Goal: Check status: Check status

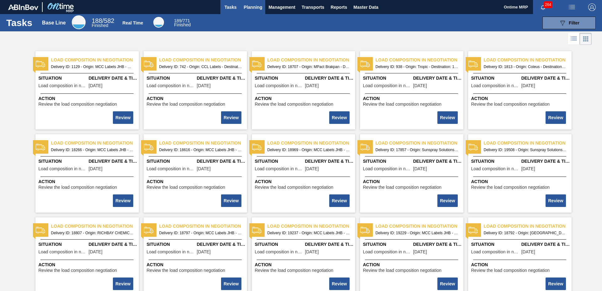
click at [259, 5] on span "Planning" at bounding box center [253, 7] width 18 height 8
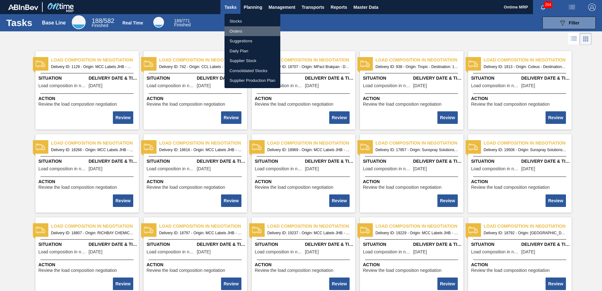
click at [239, 32] on li "Orders" at bounding box center [252, 31] width 56 height 10
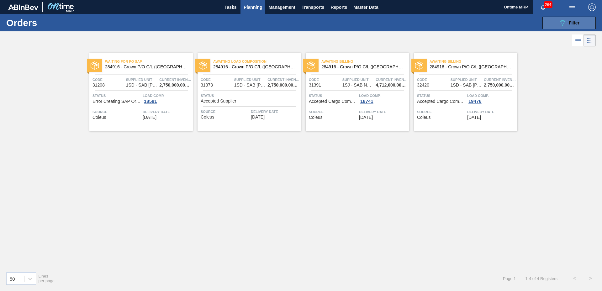
click at [566, 21] on icon "089F7B8B-B2A5-4AFE-B5C0-19BA573D28AC" at bounding box center [563, 23] width 8 height 8
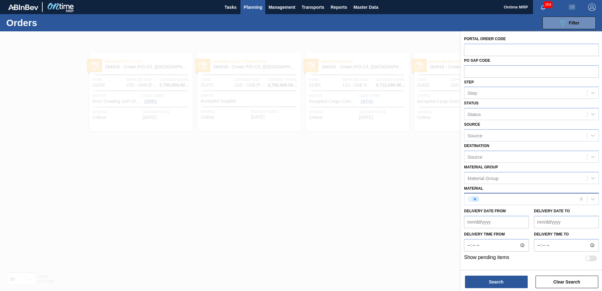
click at [475, 199] on icon at bounding box center [475, 199] width 2 height 2
paste input "285152"
type input "285152"
click at [509, 216] on div "285152 - Crown P/O CBL (KO 2025)" at bounding box center [531, 215] width 135 height 12
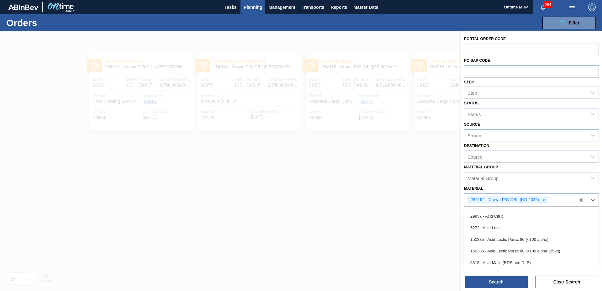
click at [557, 198] on div "285152 - Crown P/O CBL (KO 2025)" at bounding box center [519, 199] width 111 height 13
paste input "285244"
type input "285244"
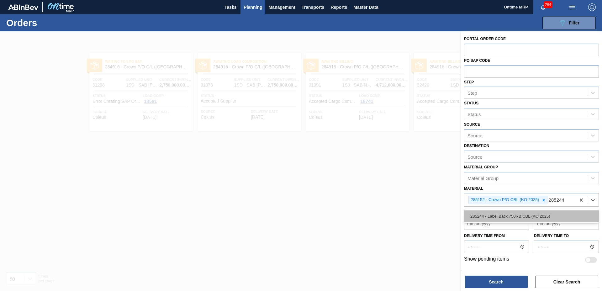
click at [548, 218] on div "285244 - Label Back 750RB CBL (KO 2025)" at bounding box center [531, 216] width 135 height 12
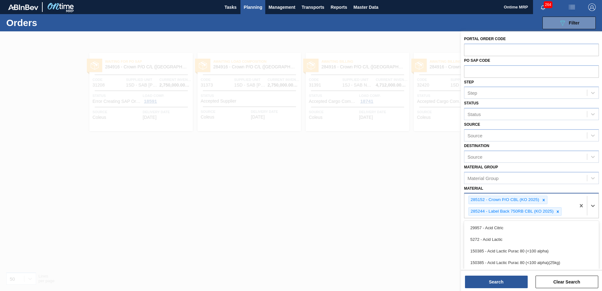
click at [568, 212] on div "285152 - Crown P/O CBL (KO 2025) 285244 - Label Back 750RB CBL (KO 2025)" at bounding box center [519, 205] width 111 height 24
paste input "285243"
type input "285243"
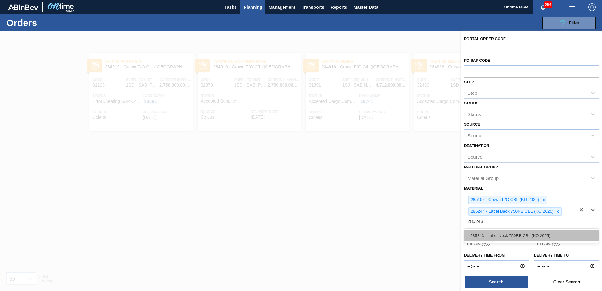
click at [562, 232] on div "285243 - Label Neck 750RB CBL (KO 2025)" at bounding box center [531, 236] width 135 height 12
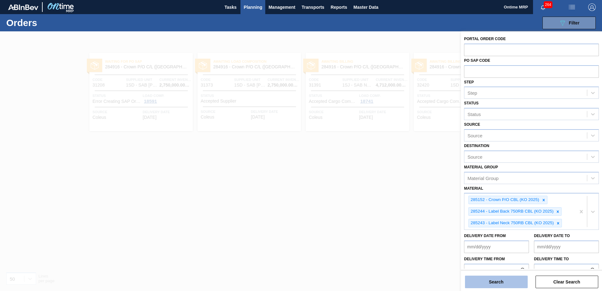
click at [486, 282] on button "Search" at bounding box center [496, 282] width 63 height 13
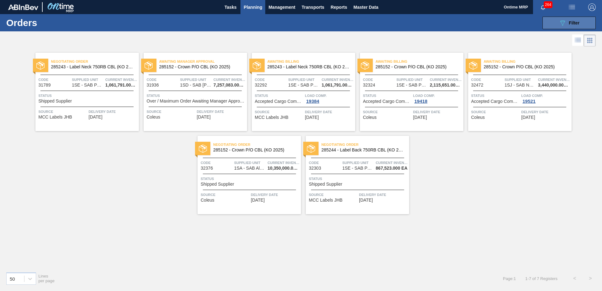
click at [560, 23] on icon "089F7B8B-B2A5-4AFE-B5C0-19BA573D28AC" at bounding box center [563, 23] width 8 height 8
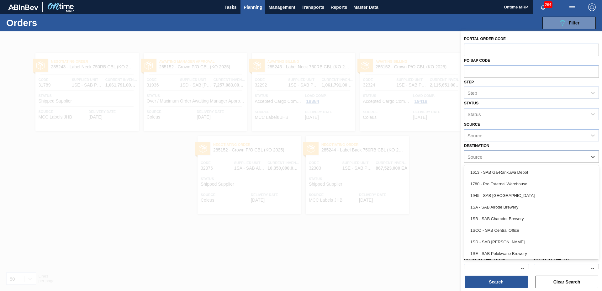
click at [491, 156] on div "Source" at bounding box center [525, 156] width 123 height 9
click at [500, 205] on div "1SA - SAB Alrode Brewery" at bounding box center [531, 207] width 135 height 12
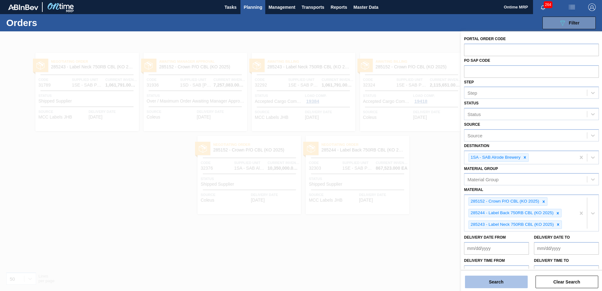
click at [505, 280] on button "Search" at bounding box center [496, 282] width 63 height 13
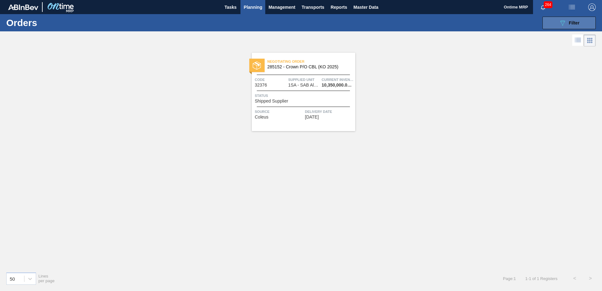
click at [555, 22] on button "089F7B8B-B2A5-4AFE-B5C0-19BA573D28AC Filter" at bounding box center [568, 23] width 53 height 13
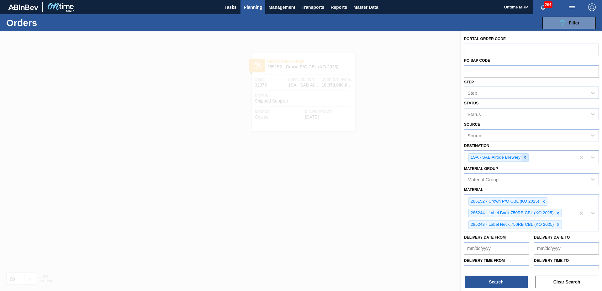
click at [526, 155] on icon at bounding box center [525, 157] width 4 height 4
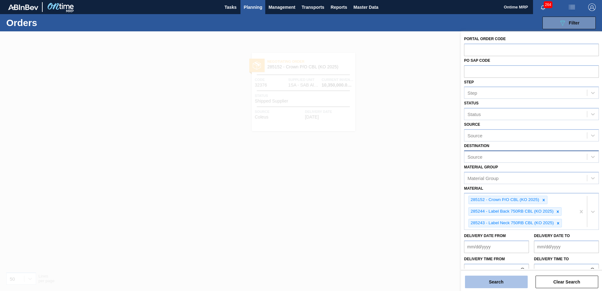
click at [504, 280] on button "Search" at bounding box center [496, 282] width 63 height 13
